Goal: Information Seeking & Learning: Learn about a topic

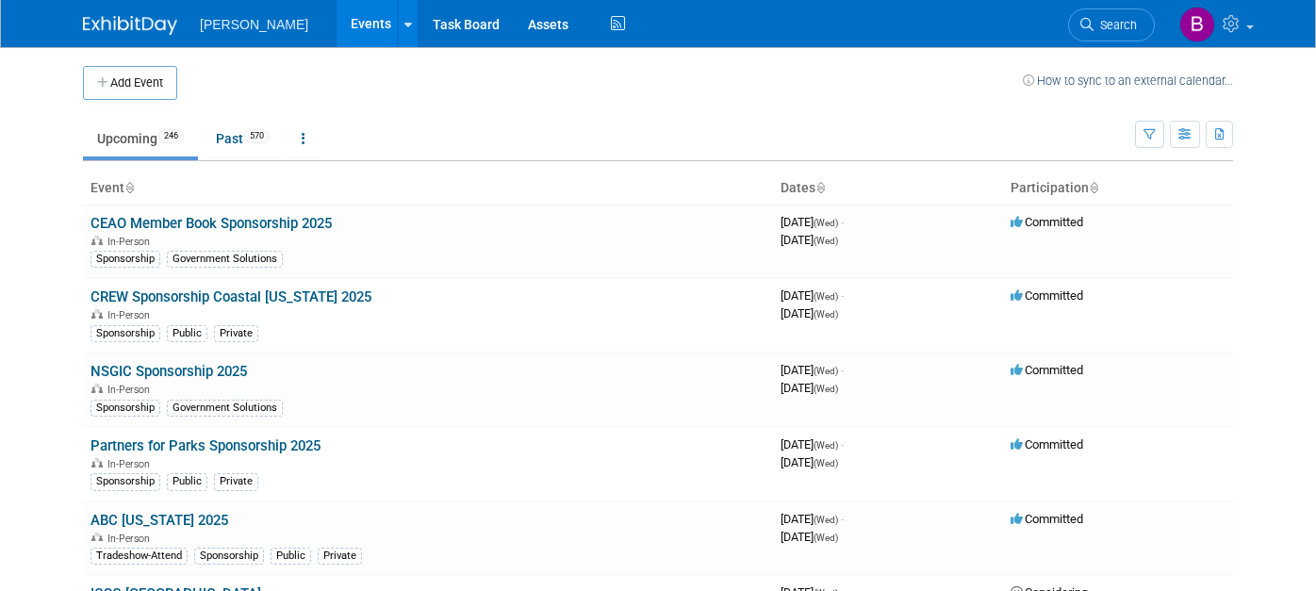
drag, startPoint x: 0, startPoint y: 0, endPoint x: 1087, endPoint y: 24, distance: 1087.7
click at [1087, 24] on link "Search" at bounding box center [1111, 24] width 87 height 33
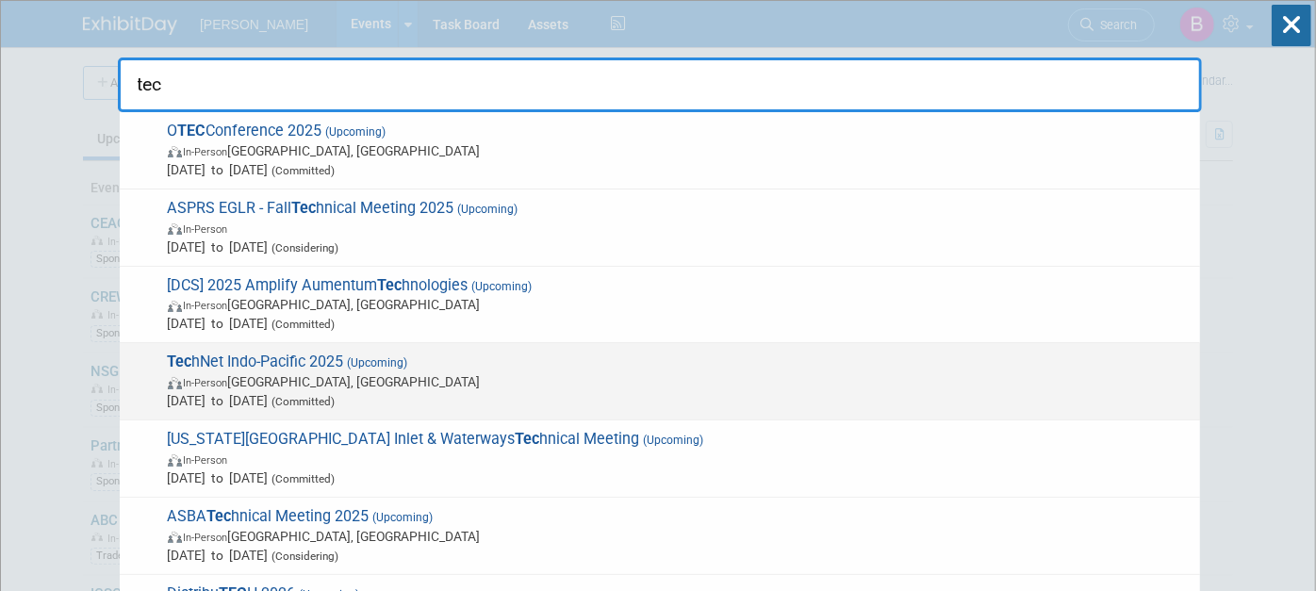
type input "tec"
click at [335, 395] on span "(Committed)" at bounding box center [302, 401] width 67 height 13
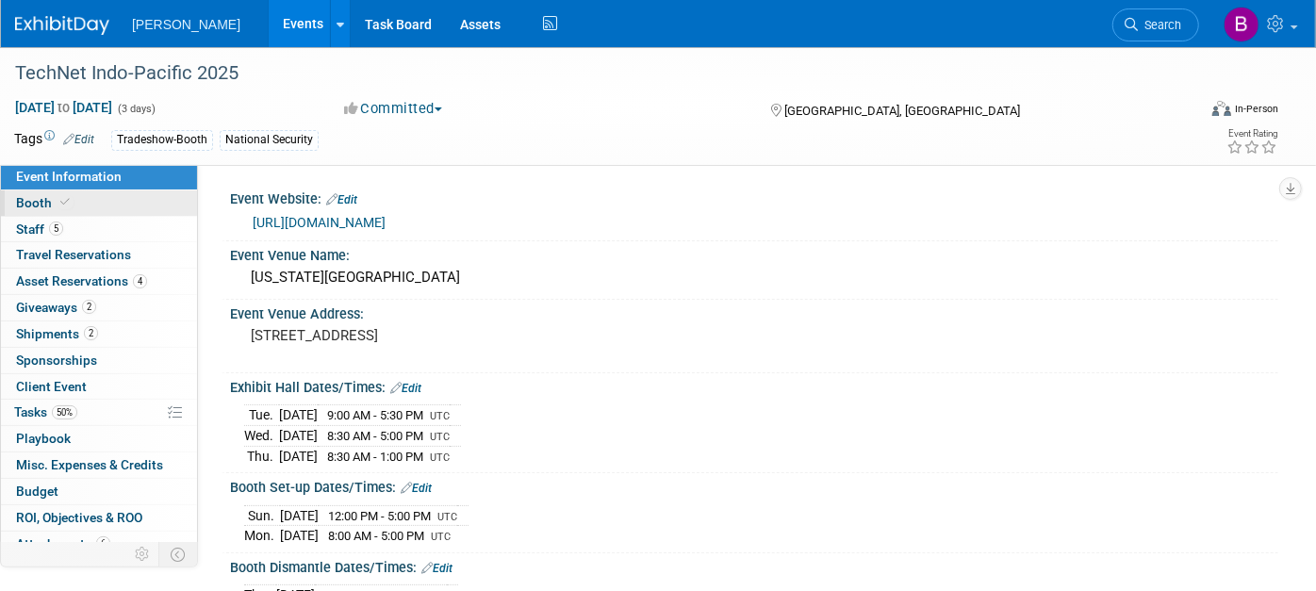
click at [20, 197] on span "Booth" at bounding box center [44, 202] width 57 height 15
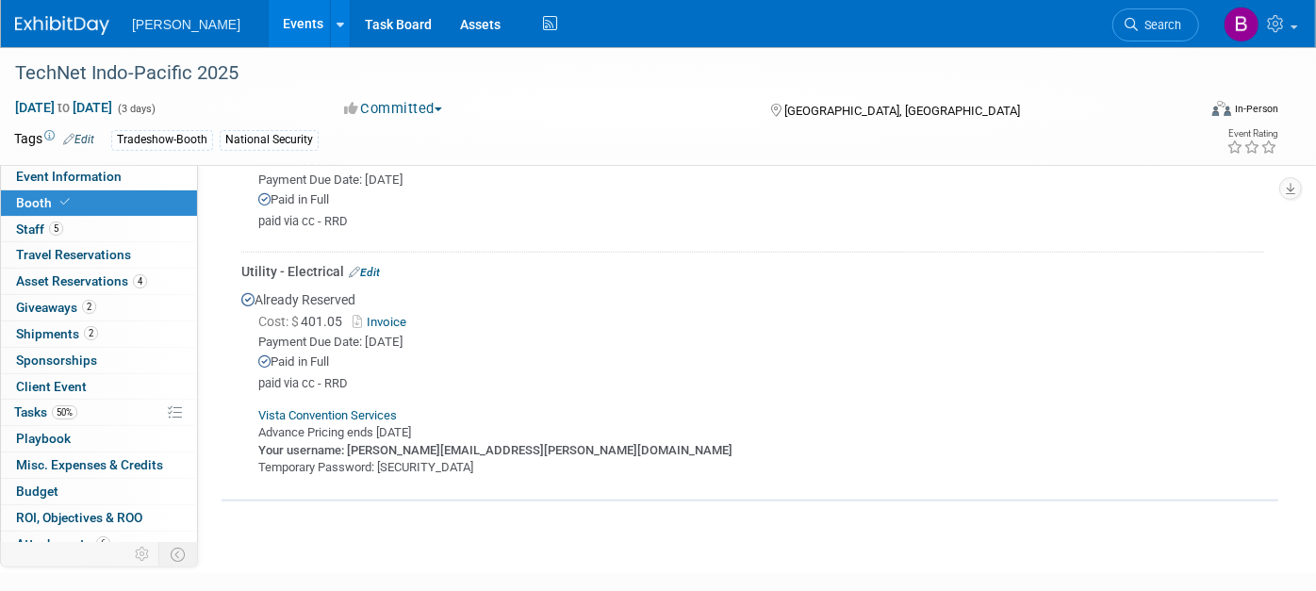
scroll to position [817, 0]
click at [1152, 25] on span "Search" at bounding box center [1158, 25] width 43 height 14
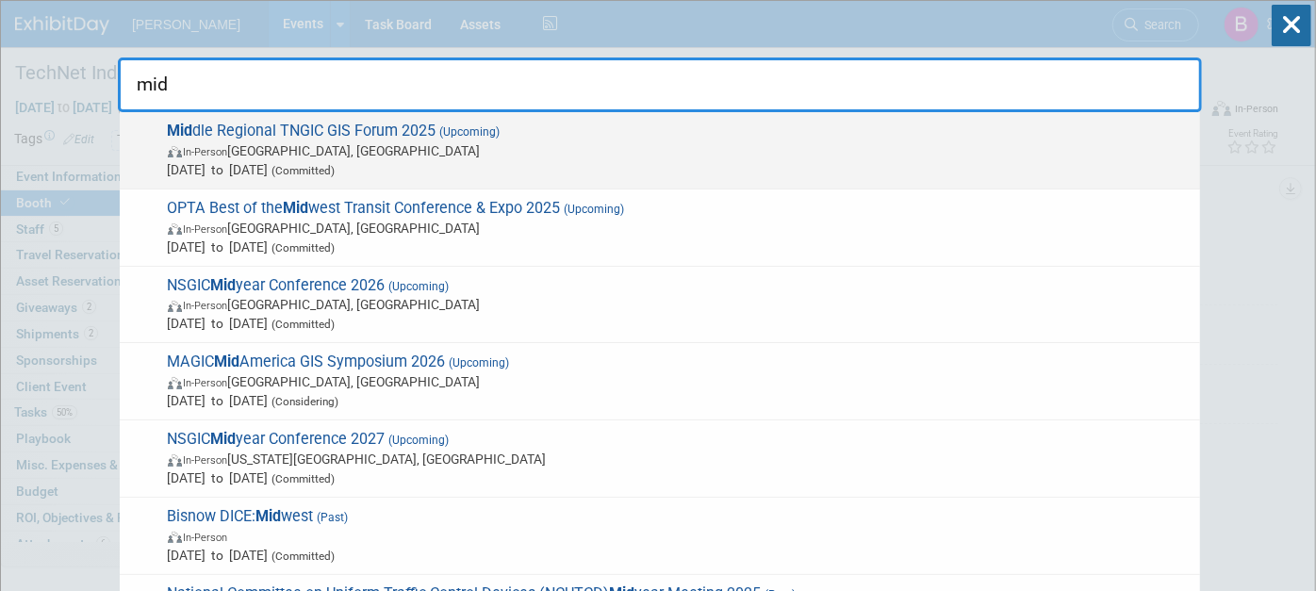
type input "mid"
click at [592, 146] on span "In-Person Murfreesboro, TN" at bounding box center [679, 150] width 1022 height 19
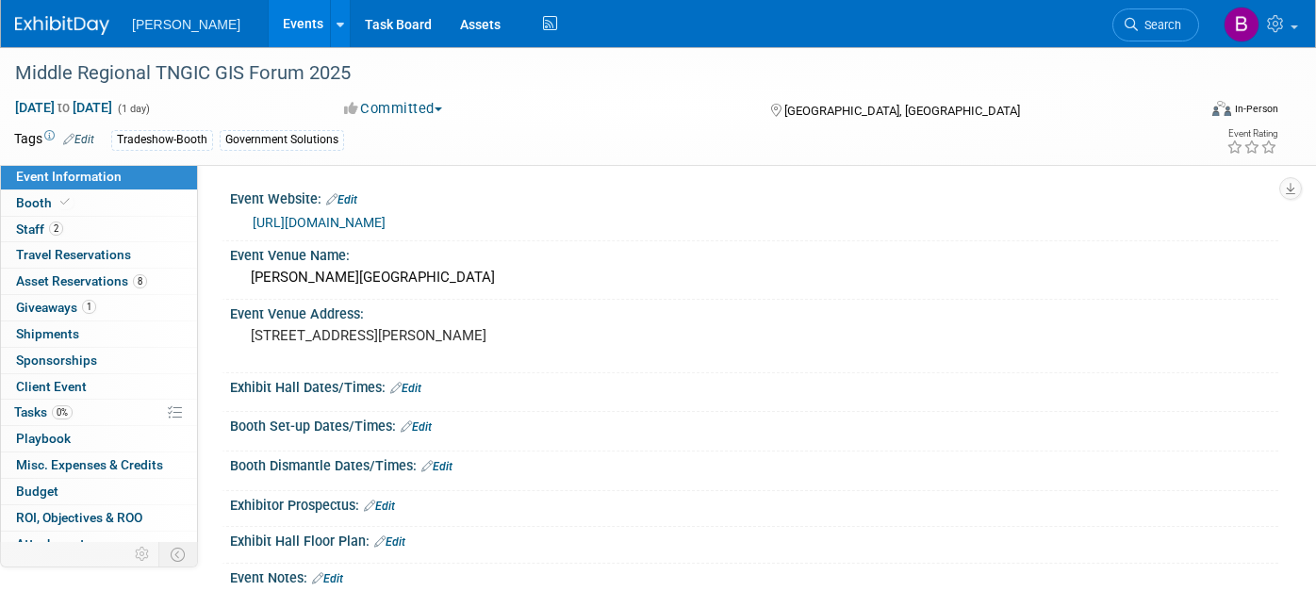
click at [139, 233] on link "2 Staff 2" at bounding box center [99, 229] width 196 height 25
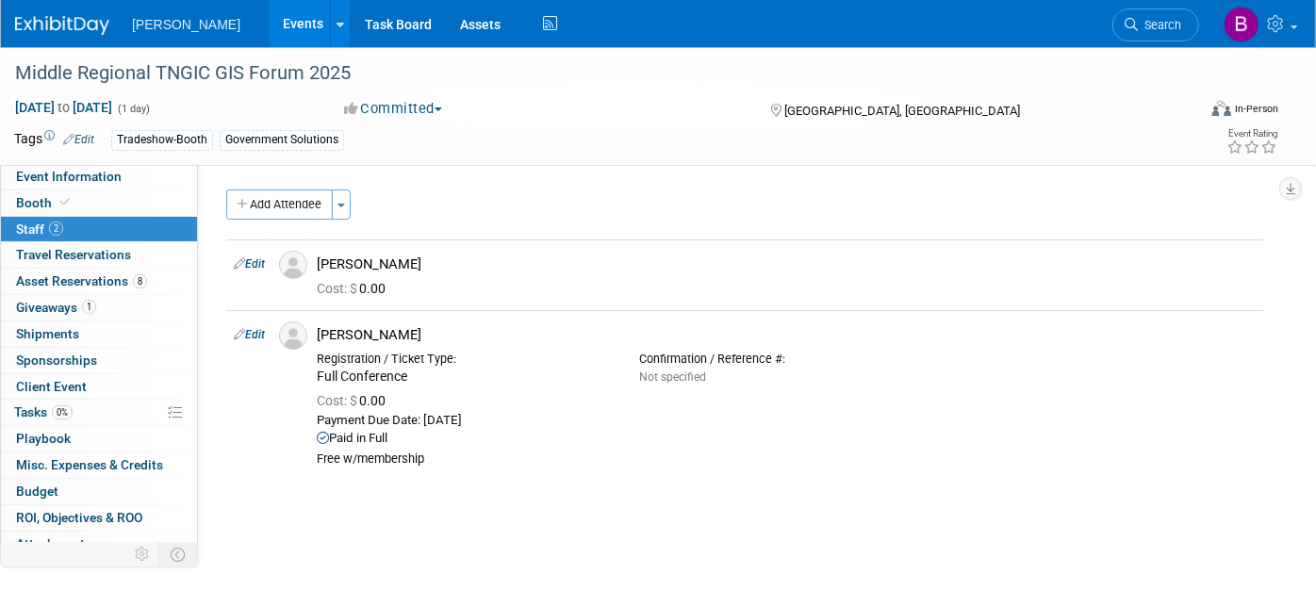
click at [1131, 18] on icon at bounding box center [1130, 24] width 13 height 13
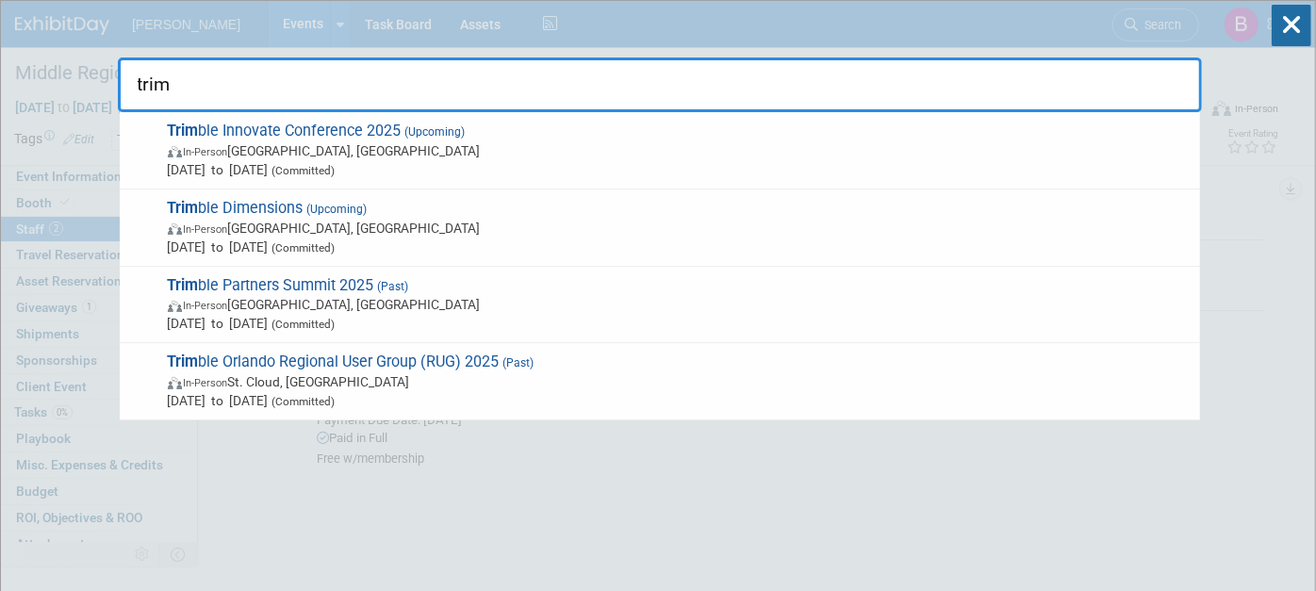
type input "trim"
click at [1124, 13] on div "trim Trim ble Innovate Conference 2025 (Upcoming) In-Person Salt Lake City, UT …" at bounding box center [660, 56] width 1084 height 111
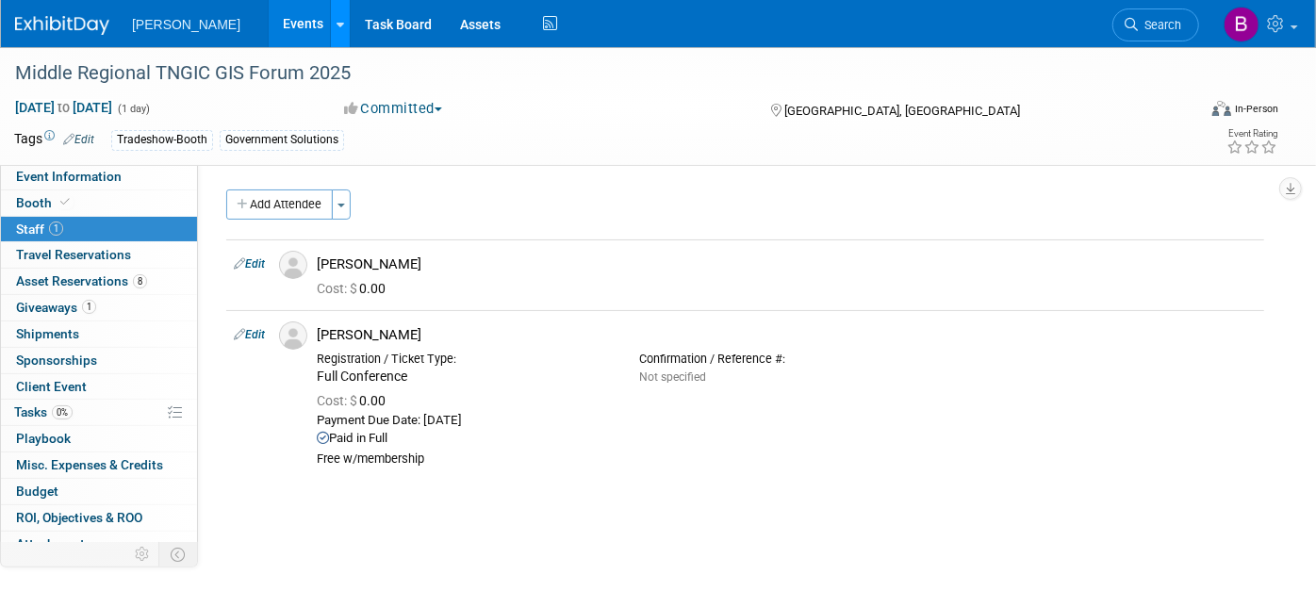
click at [336, 19] on icon at bounding box center [340, 25] width 8 height 12
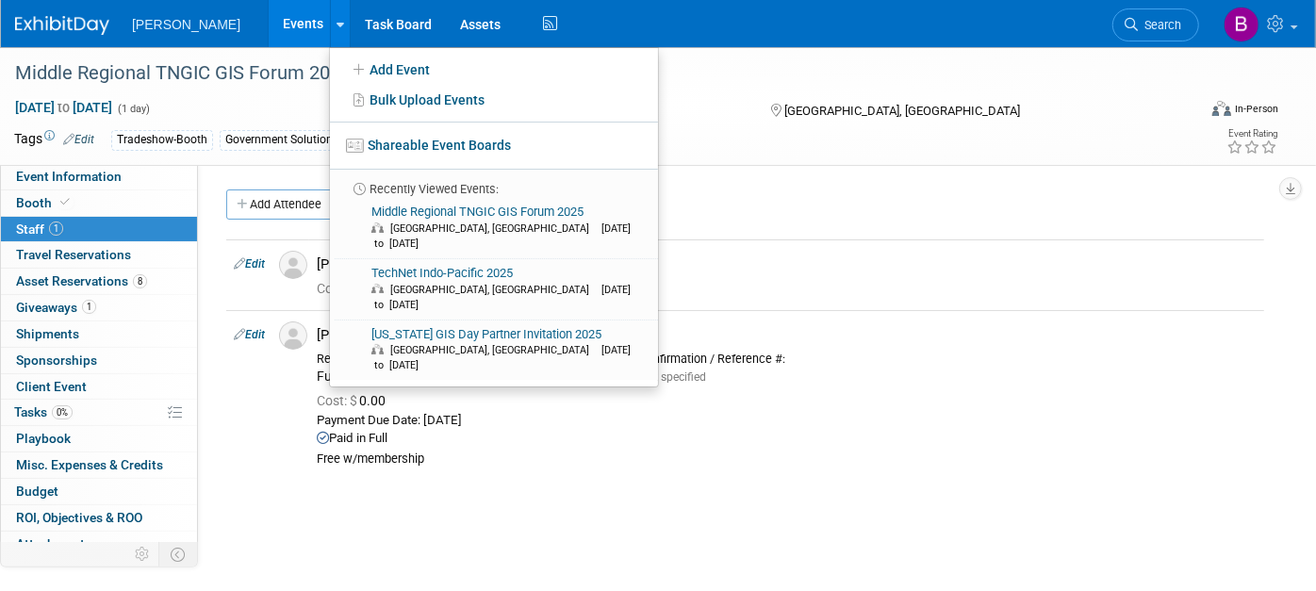
click at [269, 19] on link "Events" at bounding box center [303, 23] width 69 height 47
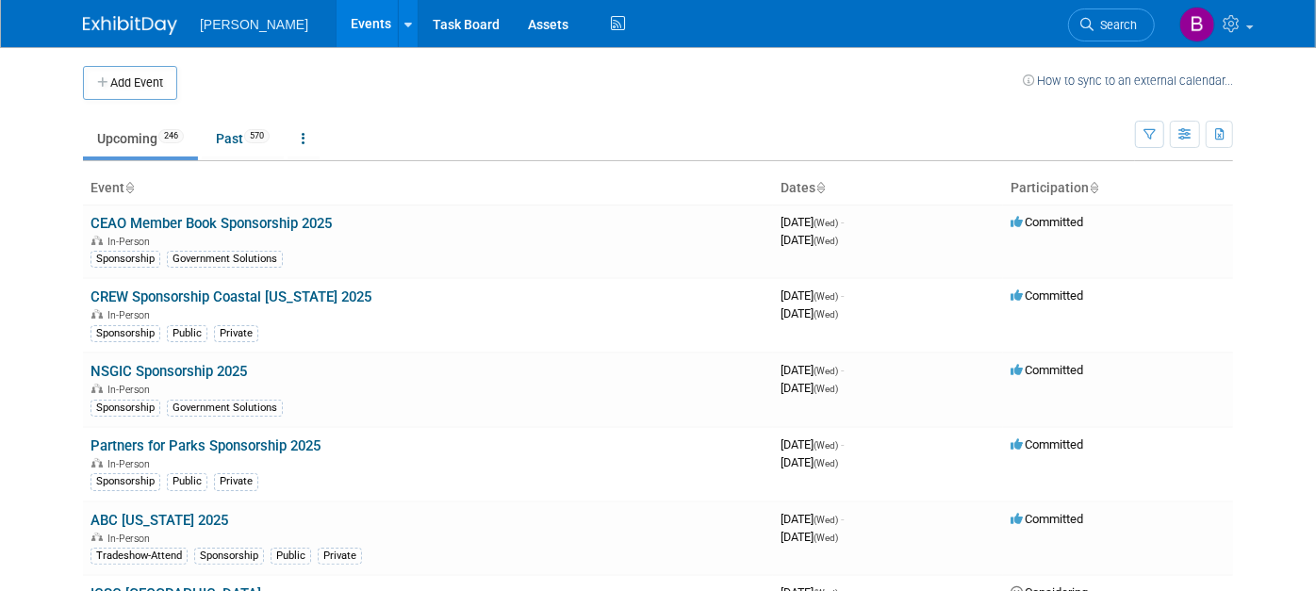
click at [1176, 132] on div "Show: All Events Just My Events Only show events that either I created, or I am…" at bounding box center [1184, 130] width 98 height 61
click at [1155, 131] on icon "button" at bounding box center [1149, 135] width 12 height 12
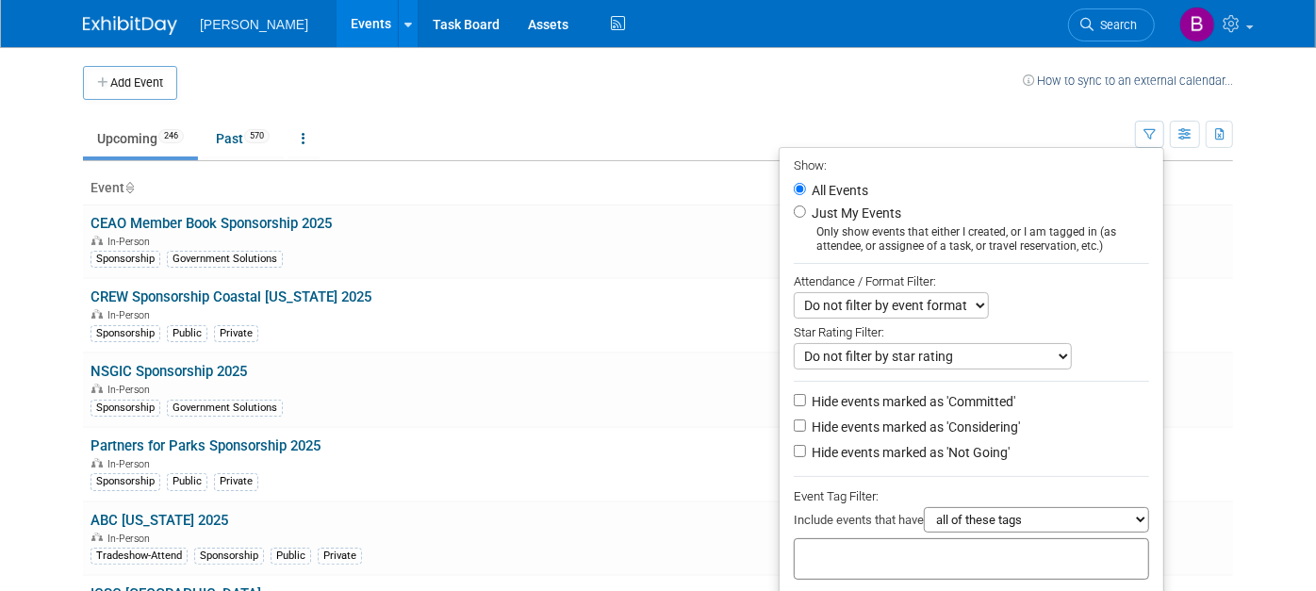
click at [1025, 560] on div at bounding box center [970, 558] width 355 height 41
type input "e"
type input "ge"
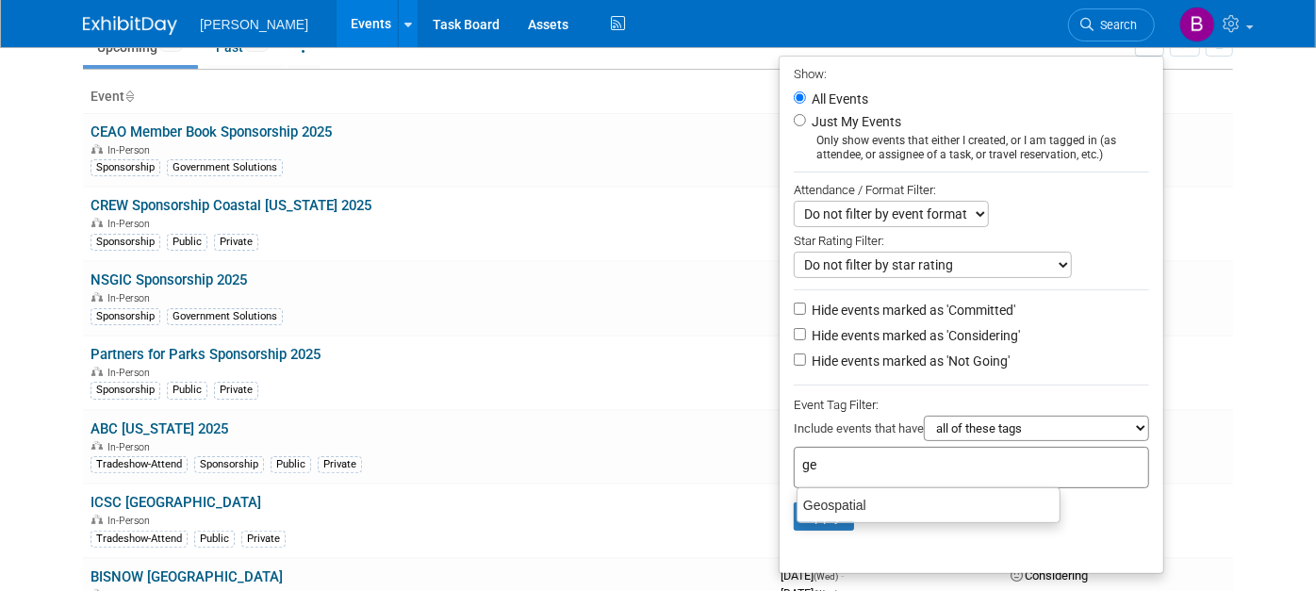
scroll to position [209, 0]
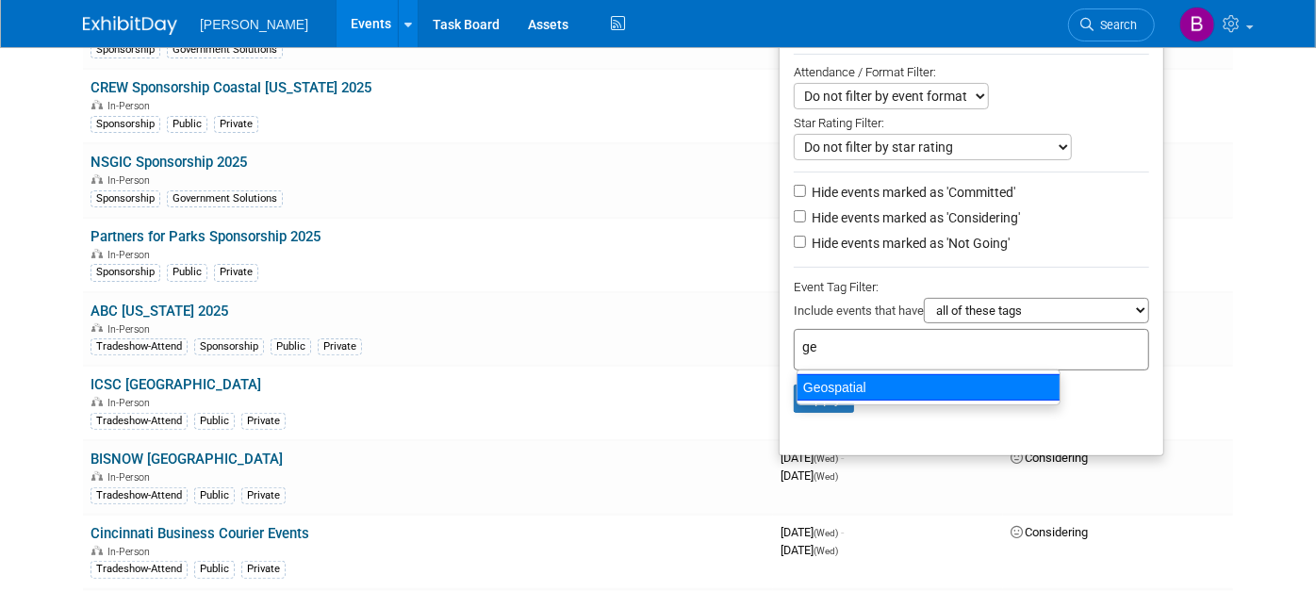
click at [952, 374] on div "Geospatial" at bounding box center [928, 387] width 264 height 26
type input "Geospatial"
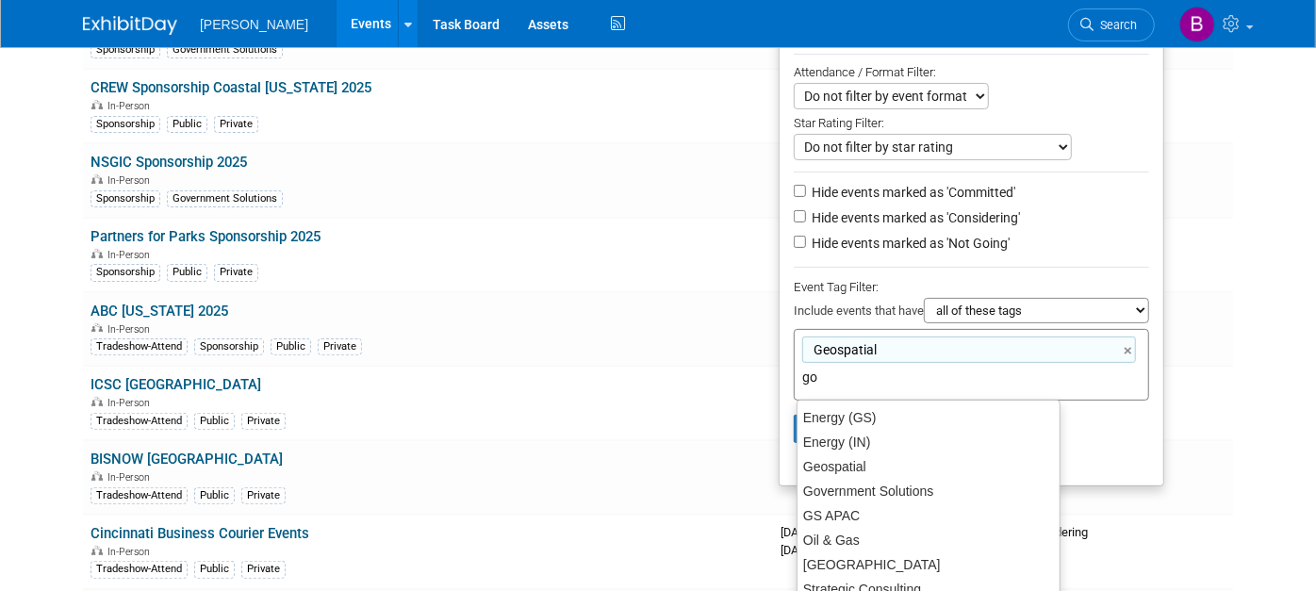
type input "gov"
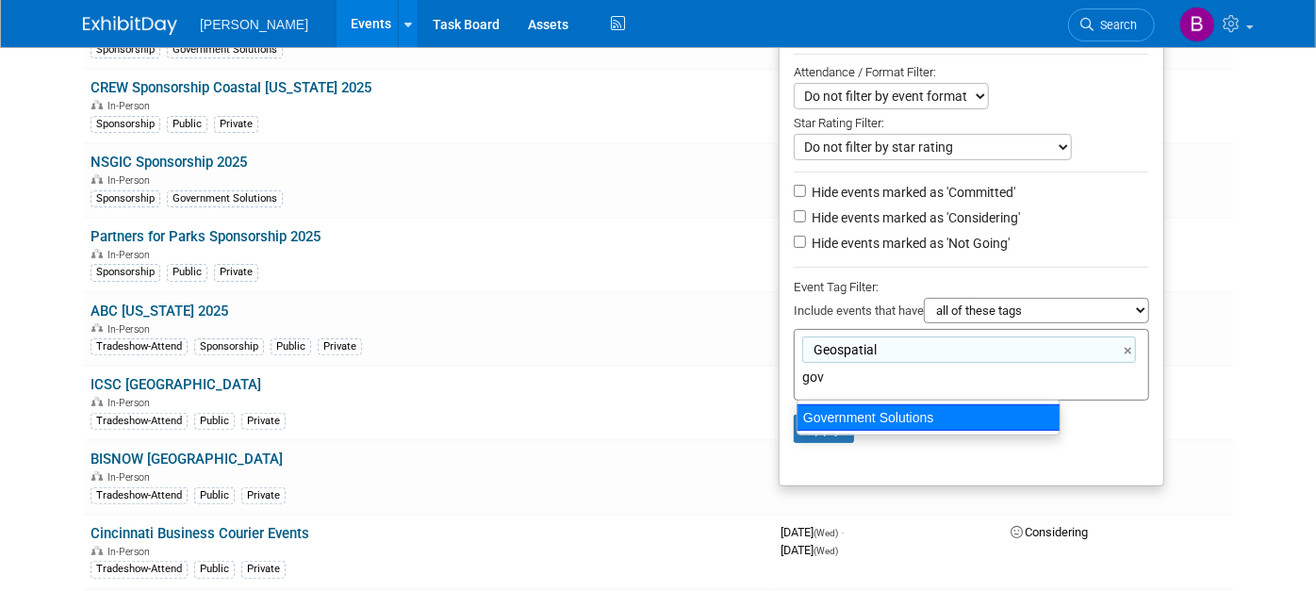
click at [993, 405] on div "Government Solutions" at bounding box center [928, 417] width 264 height 26
type input "Geospatial, Government Solutions"
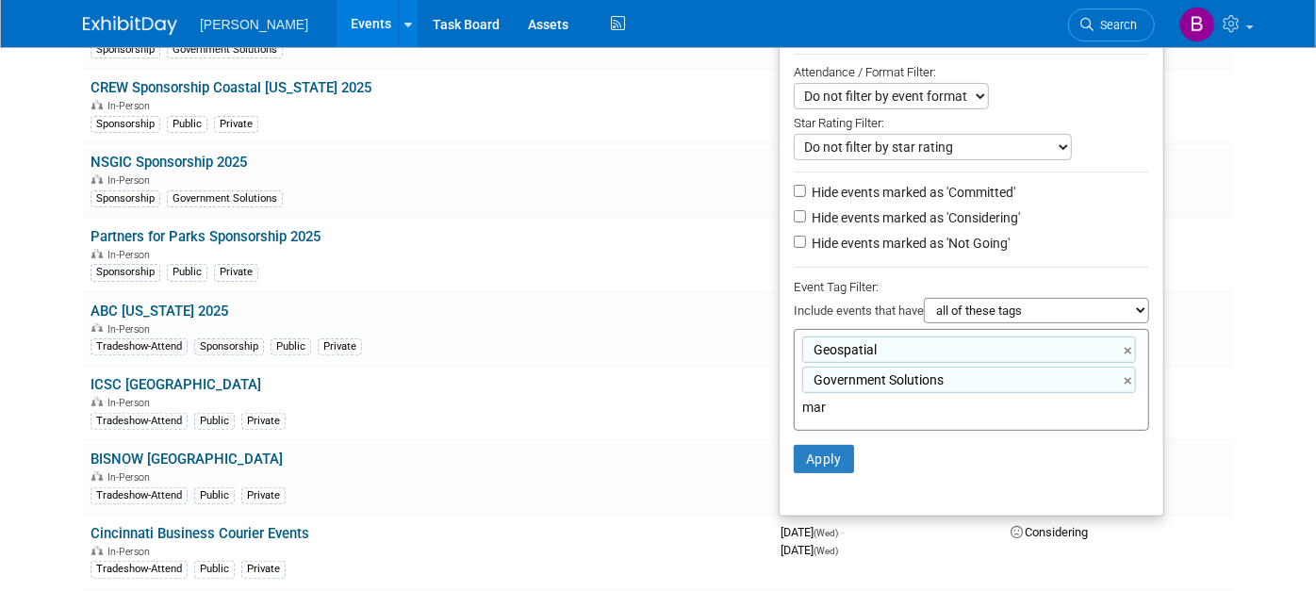
type input "mari"
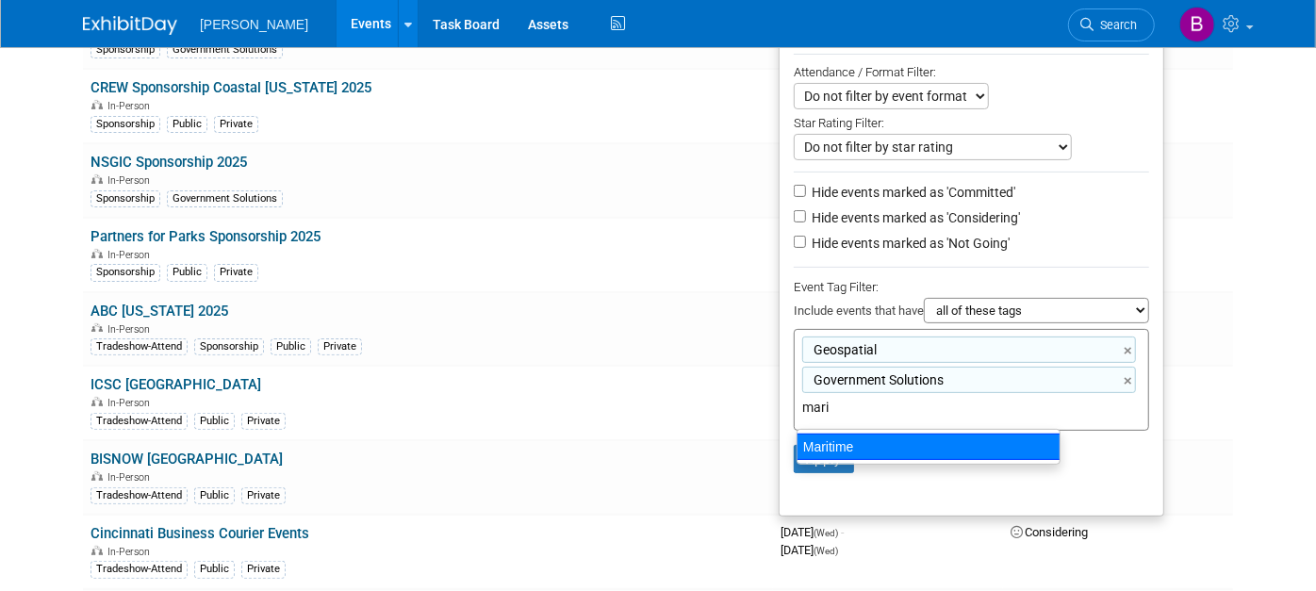
click at [974, 448] on div "Maritime" at bounding box center [928, 446] width 264 height 26
type input "Geospatial, Government Solutions, Maritime"
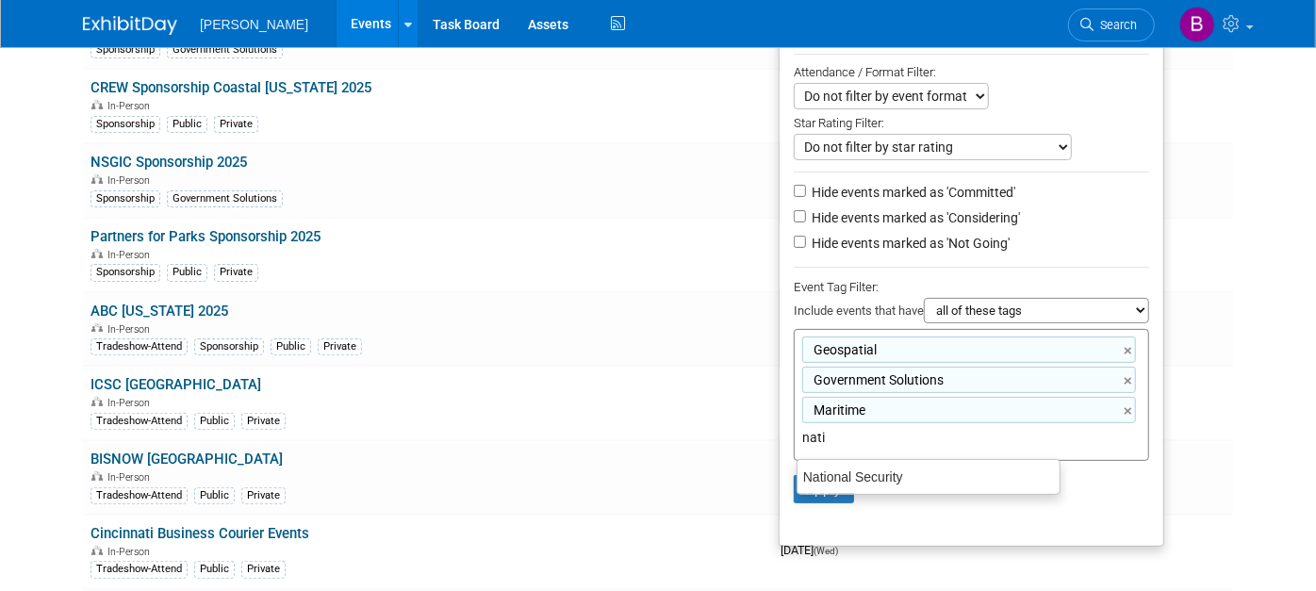
type input "natio"
click at [938, 471] on div "National Security" at bounding box center [928, 477] width 262 height 25
type input "Geospatial, Government Solutions, Maritime, National Security"
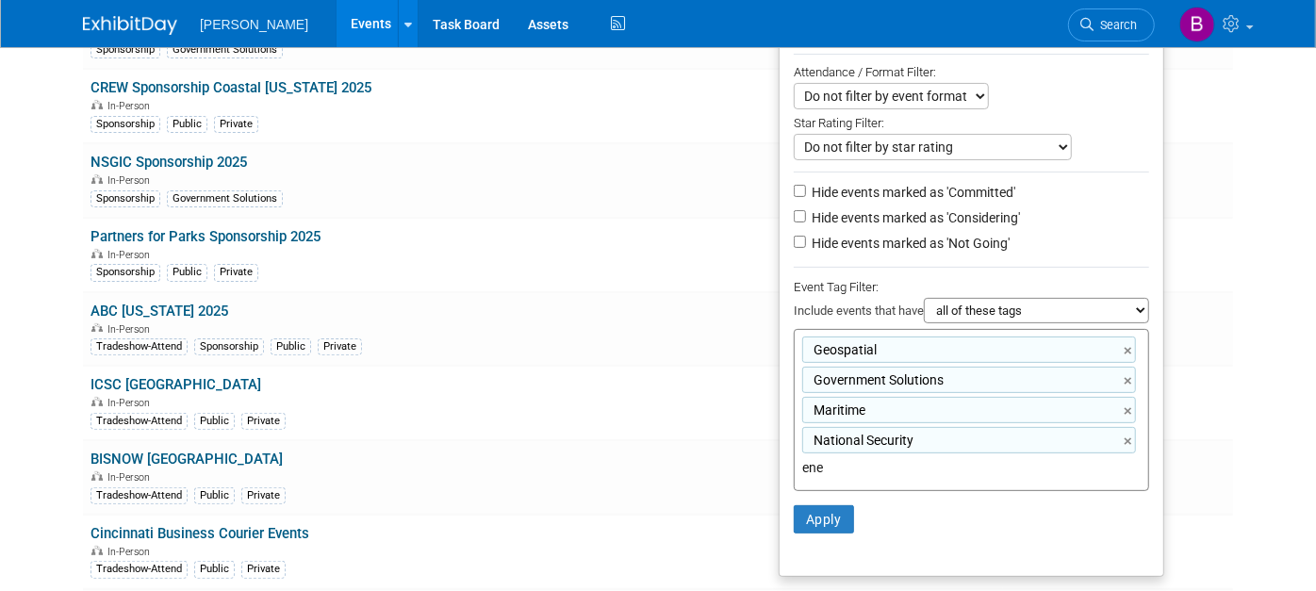
type input "ener"
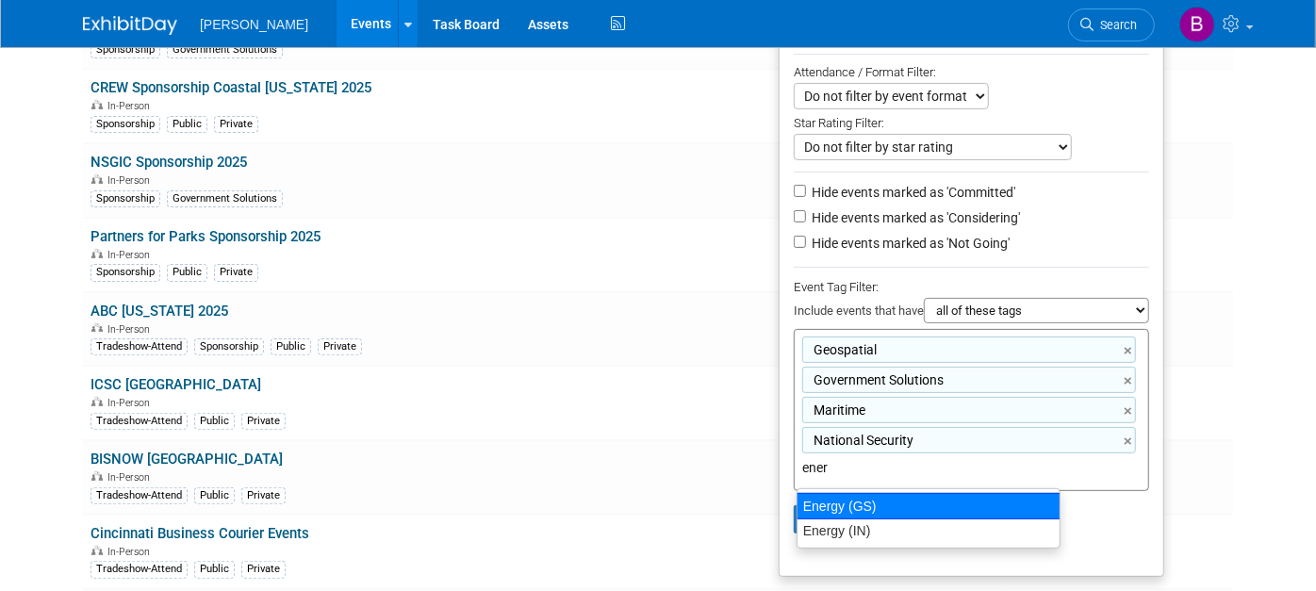
click at [847, 510] on div "Energy (GS)" at bounding box center [928, 506] width 264 height 26
type input "Geospatial, Government Solutions, Maritime, National Security, Energy (GS)"
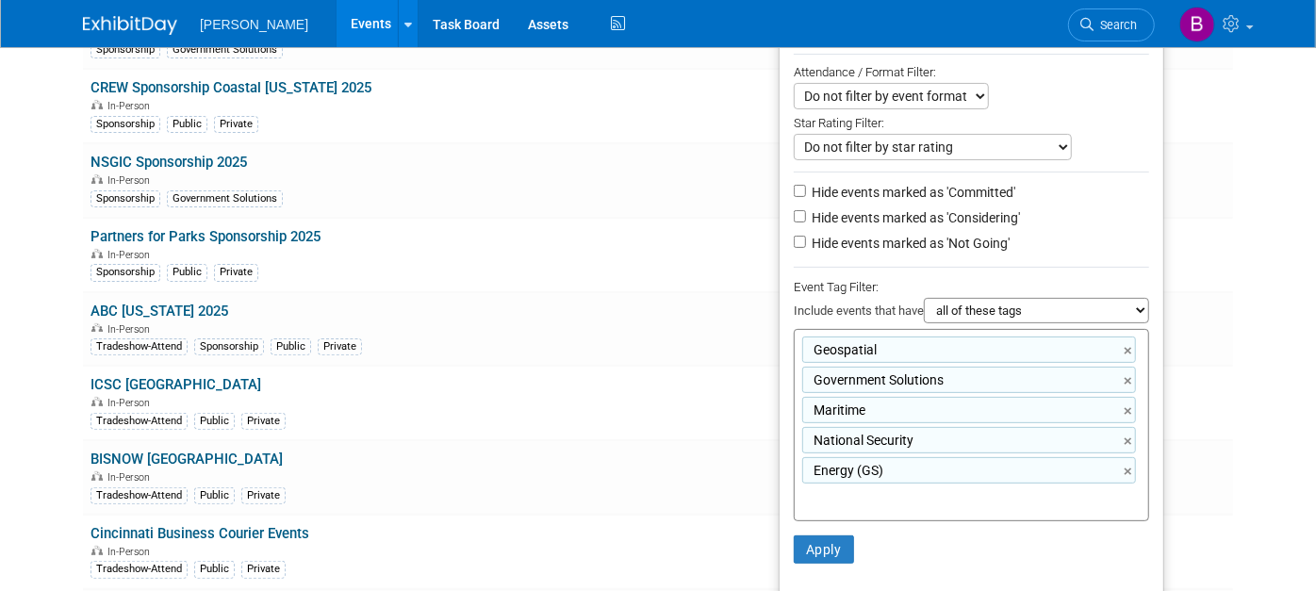
click at [993, 319] on select "all of these tags any one of these tags only and exactly these specific tags" at bounding box center [1035, 310] width 225 height 25
select select "any"
click at [931, 298] on select "all of these tags any one of these tags only and exactly these specific tags" at bounding box center [1035, 310] width 225 height 25
click at [827, 530] on li "Apply Clear Filters" at bounding box center [971, 549] width 384 height 57
click at [828, 549] on button "Apply" at bounding box center [823, 549] width 60 height 28
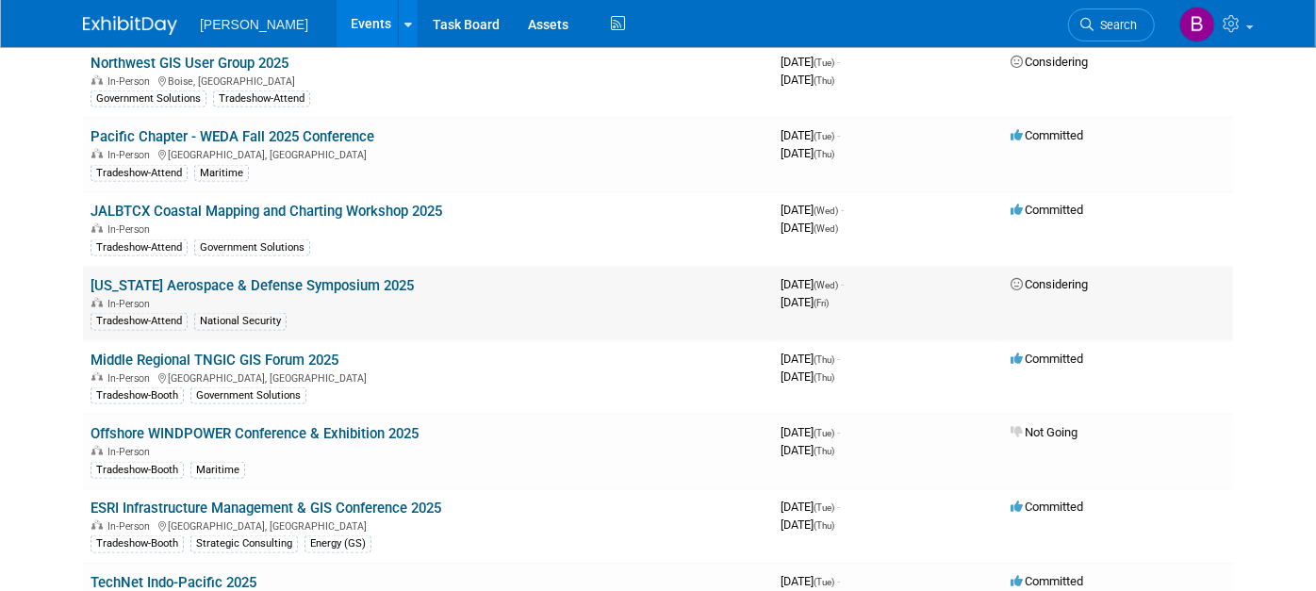
scroll to position [1675, 0]
